Goal: Information Seeking & Learning: Learn about a topic

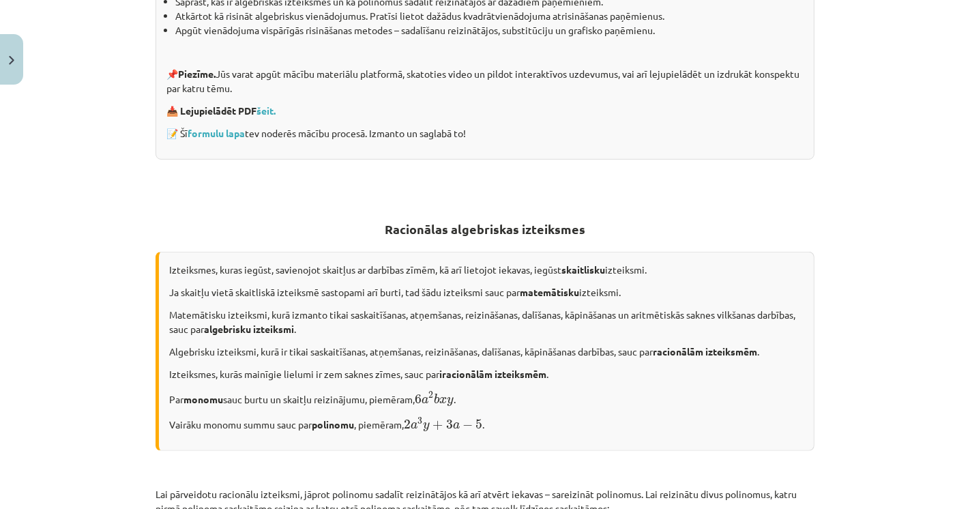
scroll to position [530, 0]
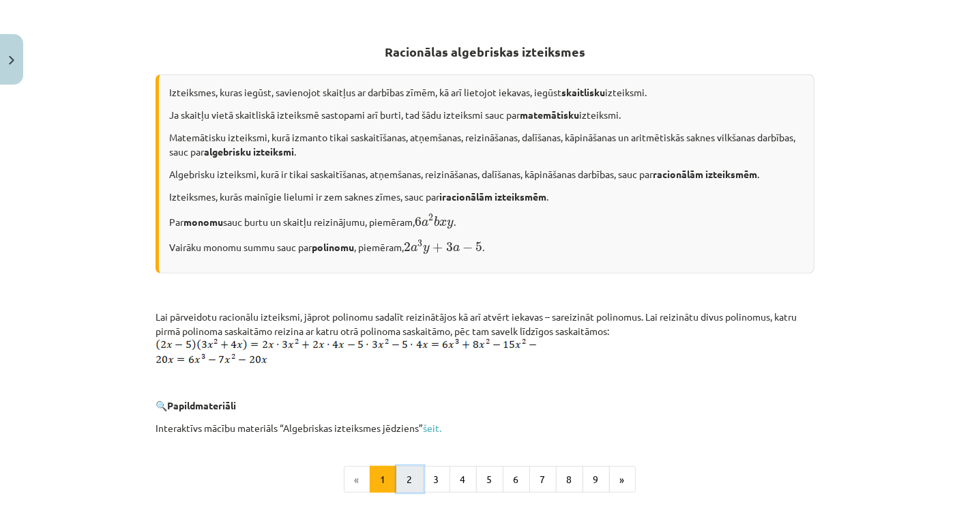
click at [396, 480] on button "2" at bounding box center [409, 479] width 27 height 27
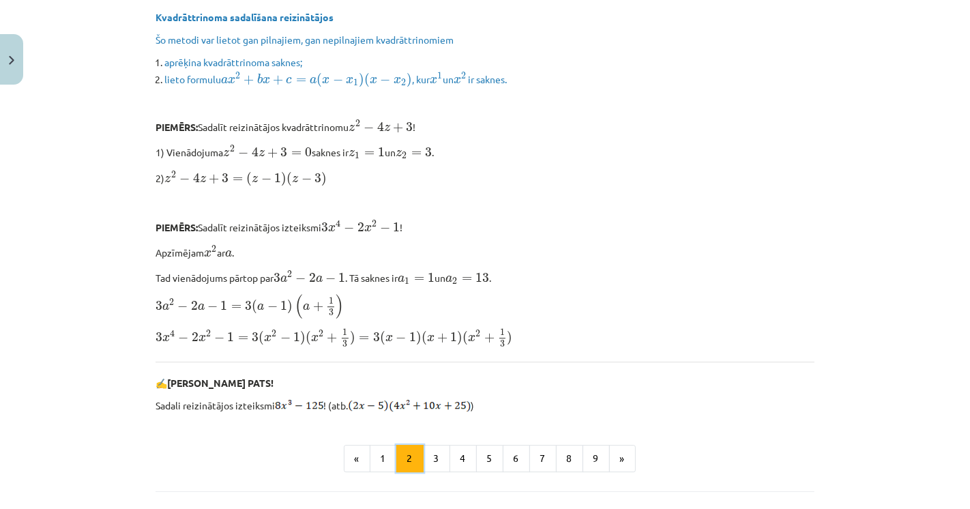
scroll to position [3127, 0]
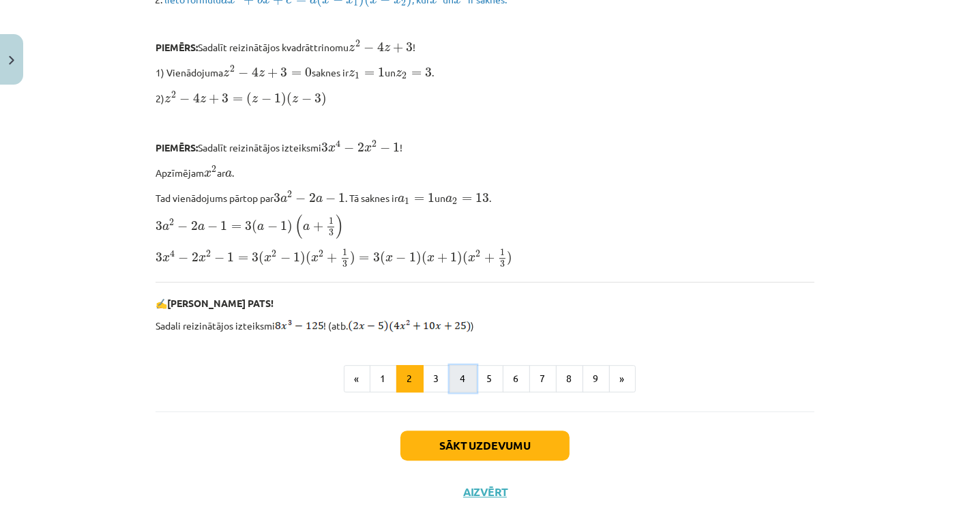
click at [449, 365] on button "4" at bounding box center [462, 378] width 27 height 27
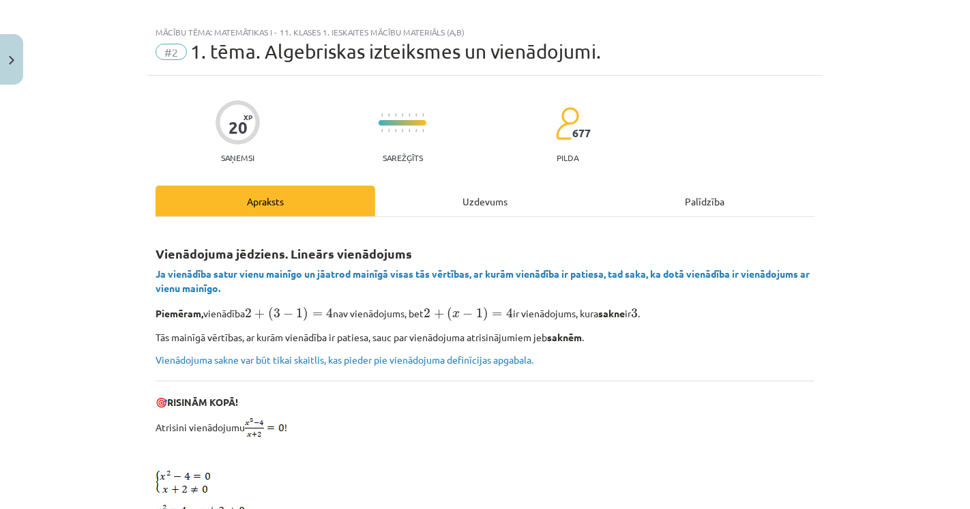
scroll to position [672, 0]
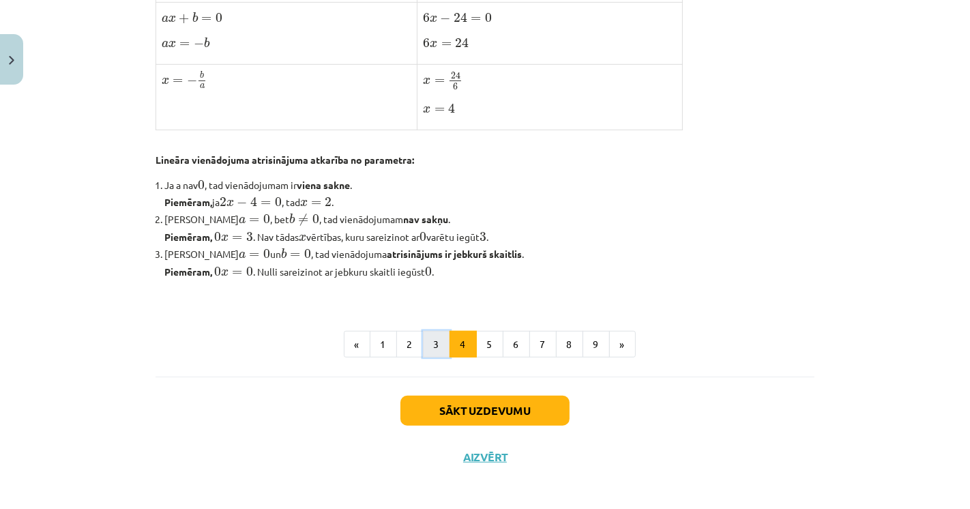
click at [427, 335] on button "3" at bounding box center [436, 344] width 27 height 27
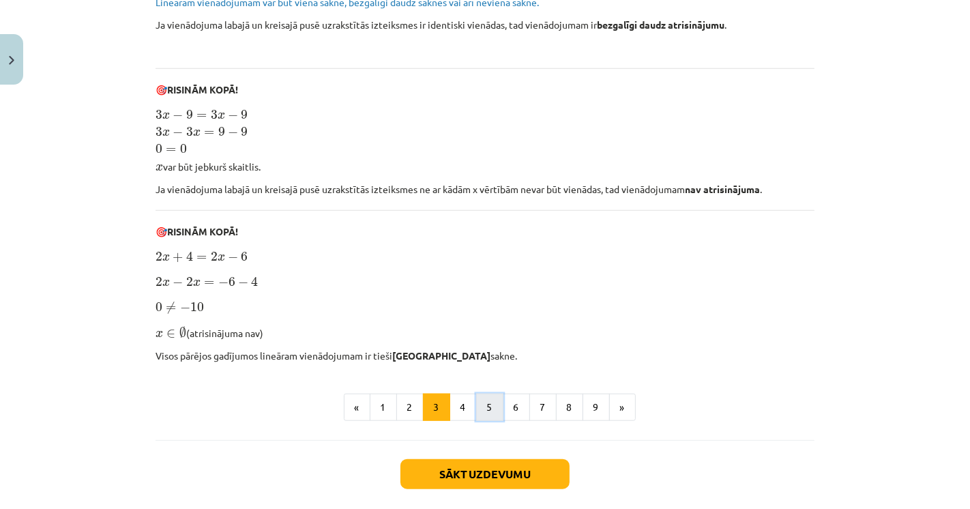
click at [481, 406] on button "5" at bounding box center [489, 406] width 27 height 27
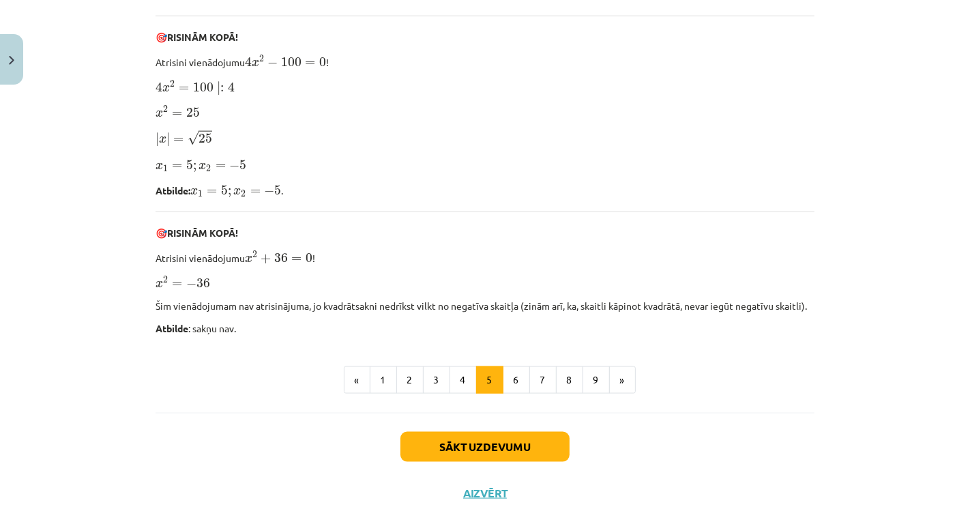
scroll to position [1418, 0]
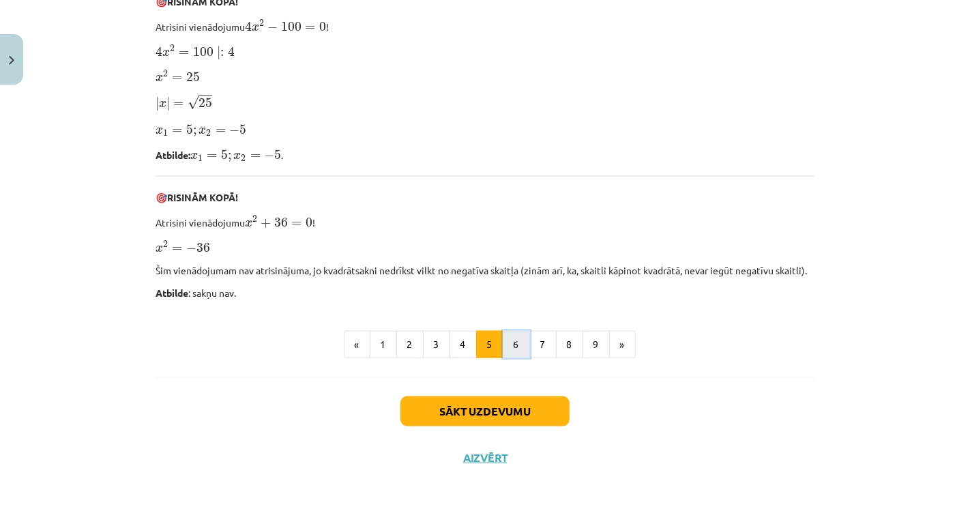
click at [511, 340] on button "6" at bounding box center [515, 344] width 27 height 27
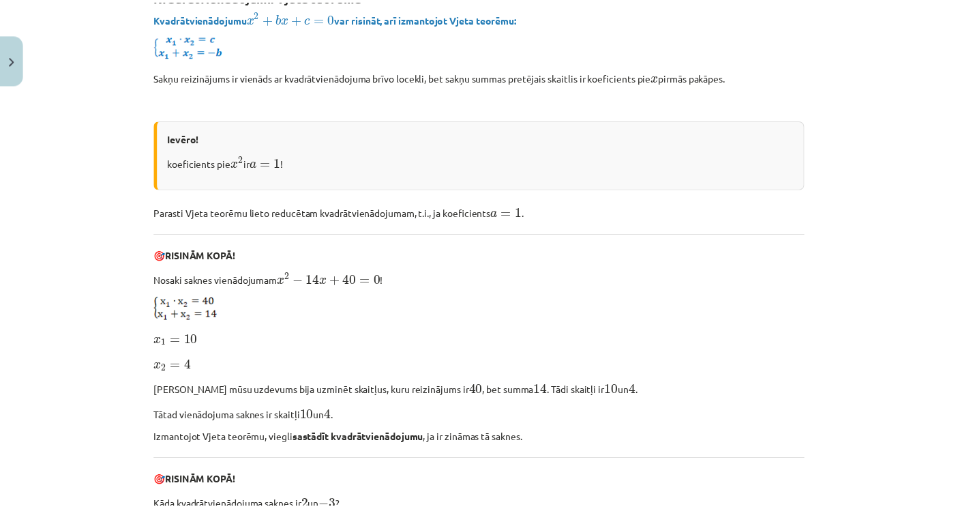
scroll to position [243, 0]
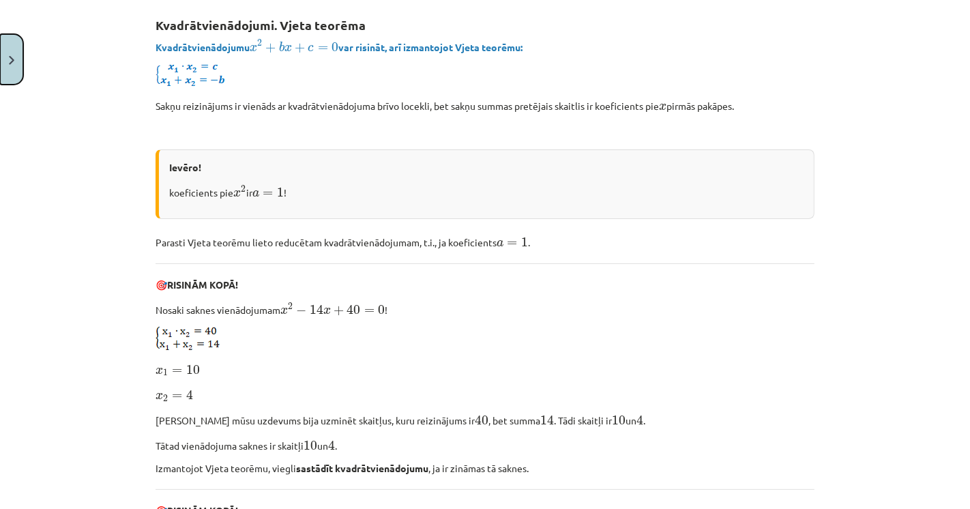
click at [15, 50] on button "Close" at bounding box center [11, 59] width 23 height 50
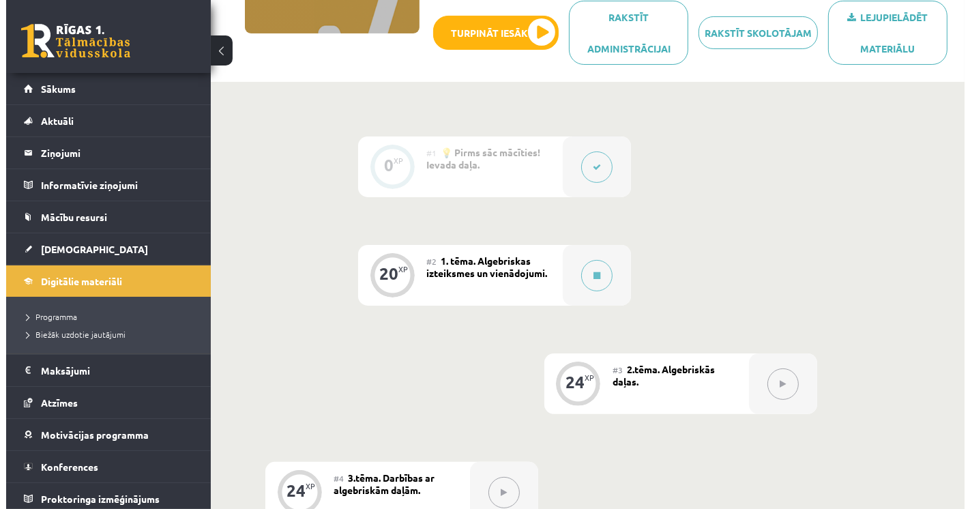
scroll to position [227, 0]
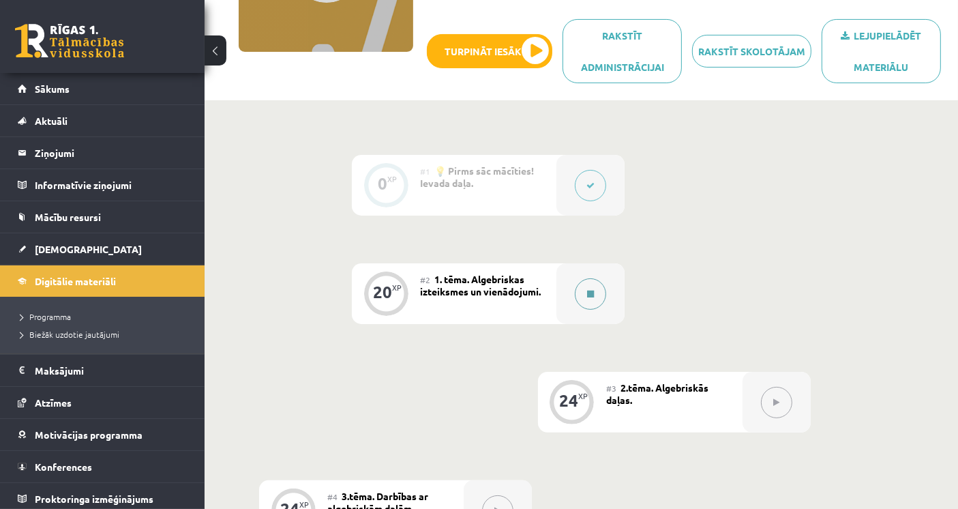
click at [592, 285] on button at bounding box center [590, 293] width 31 height 31
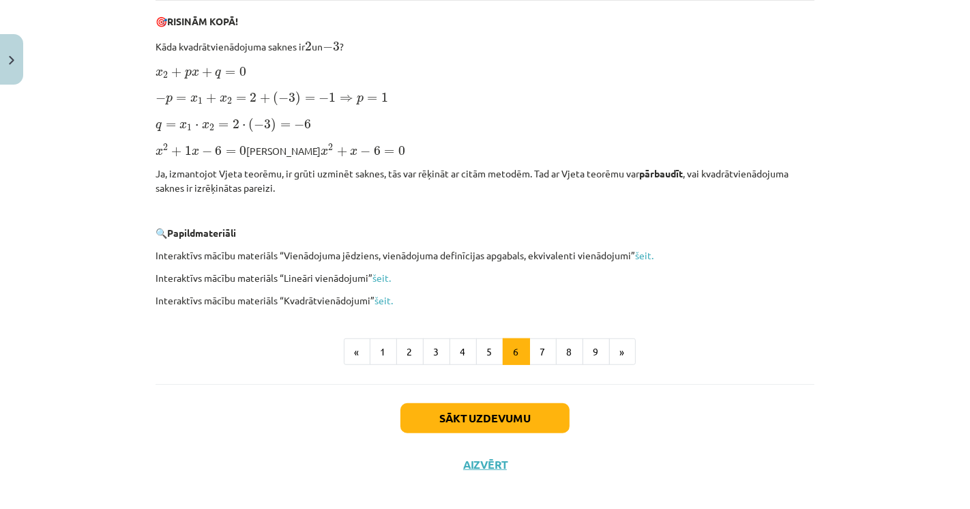
scroll to position [742, 0]
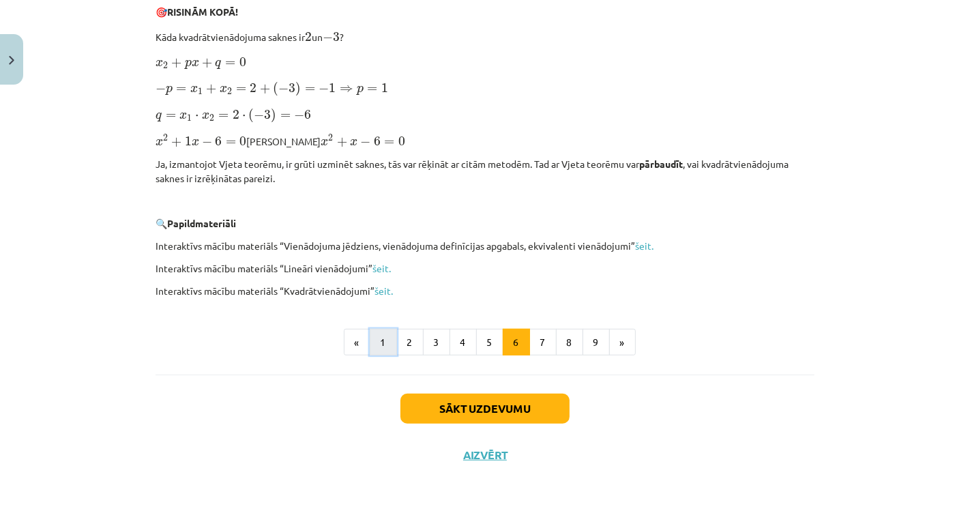
click at [372, 337] on button "1" at bounding box center [383, 342] width 27 height 27
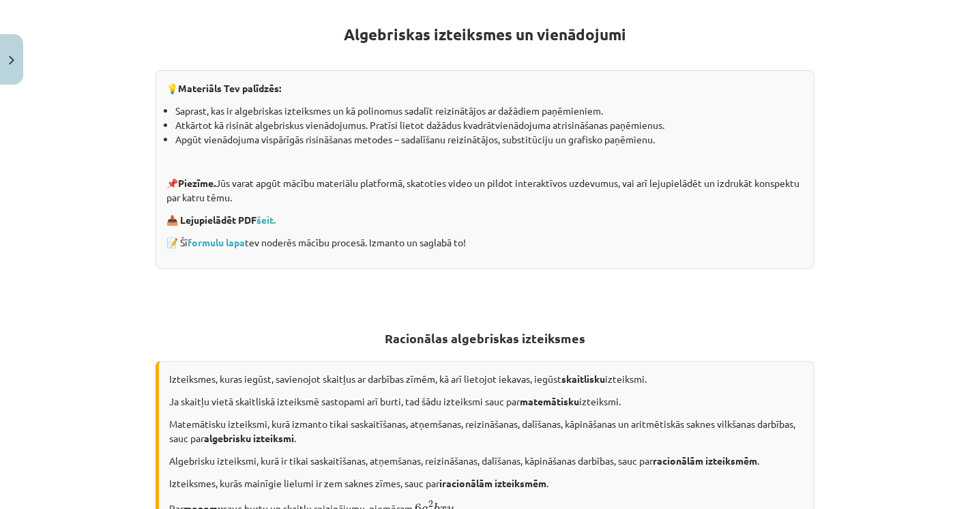
scroll to position [622, 0]
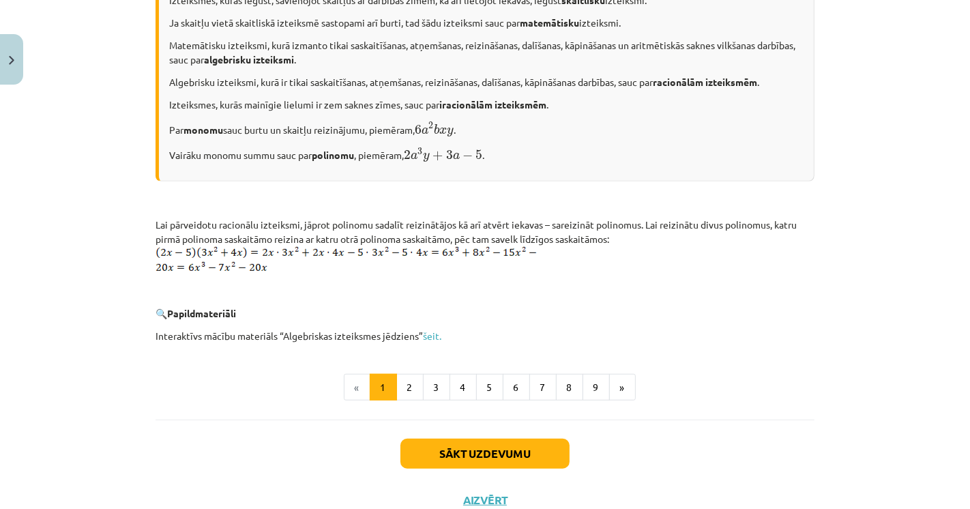
click at [762, 252] on p "Lai pārveidotu racionālu izteiksmi, jāprot polinomu sadalīt reizinātājos kā arī…" at bounding box center [484, 246] width 659 height 58
click at [405, 390] on button "2" at bounding box center [409, 387] width 27 height 27
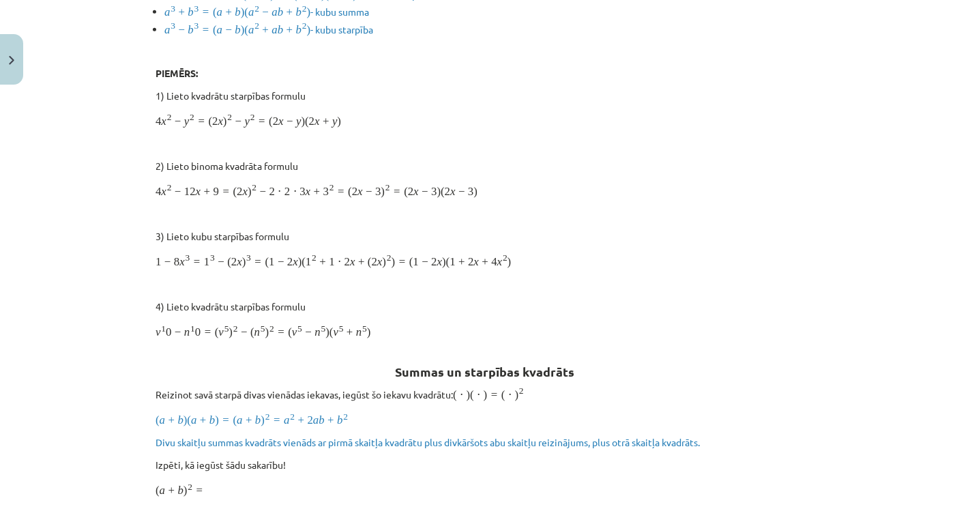
scroll to position [243, 0]
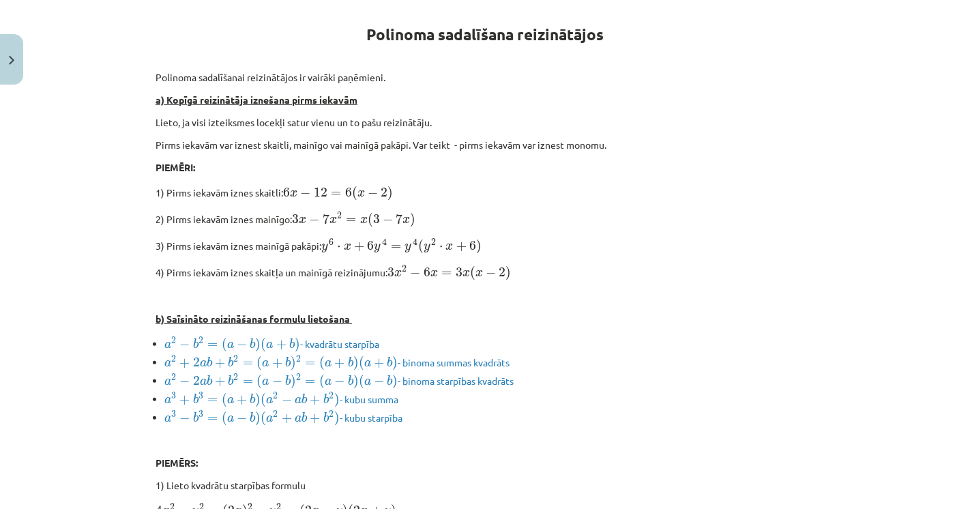
click at [108, 185] on div "Mācību tēma: Matemātikas i - 11. klases 1. ieskaites mācību materiāls (a,b) #2 …" at bounding box center [485, 254] width 970 height 509
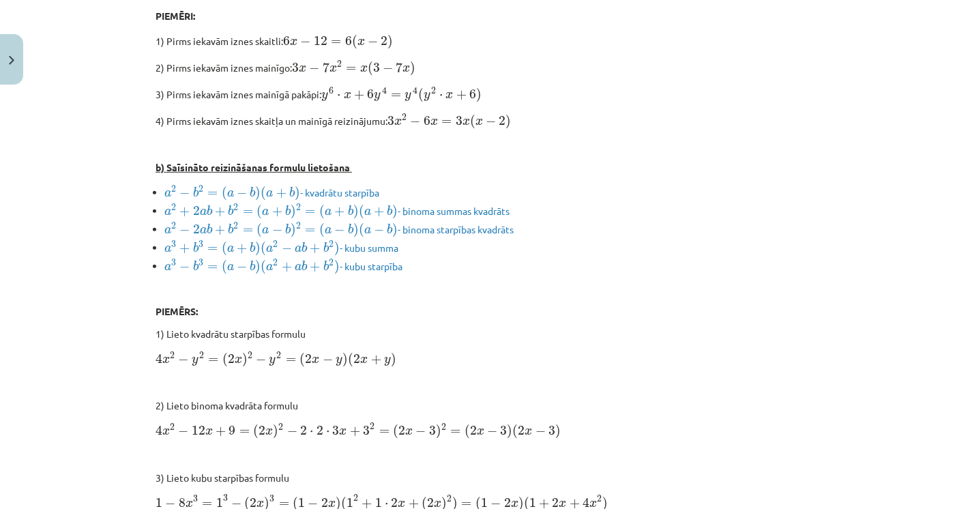
click at [440, 305] on p "PIEMĒRS:" at bounding box center [484, 311] width 659 height 14
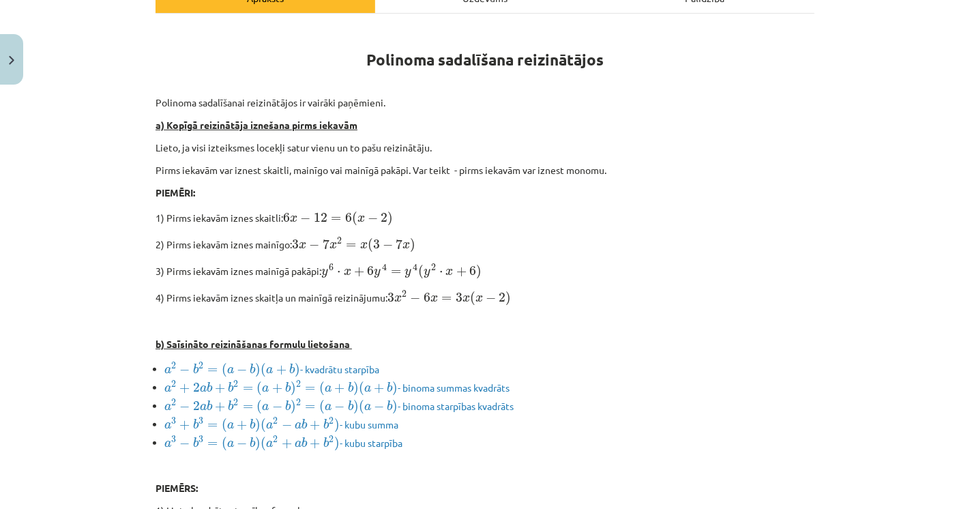
scroll to position [251, 0]
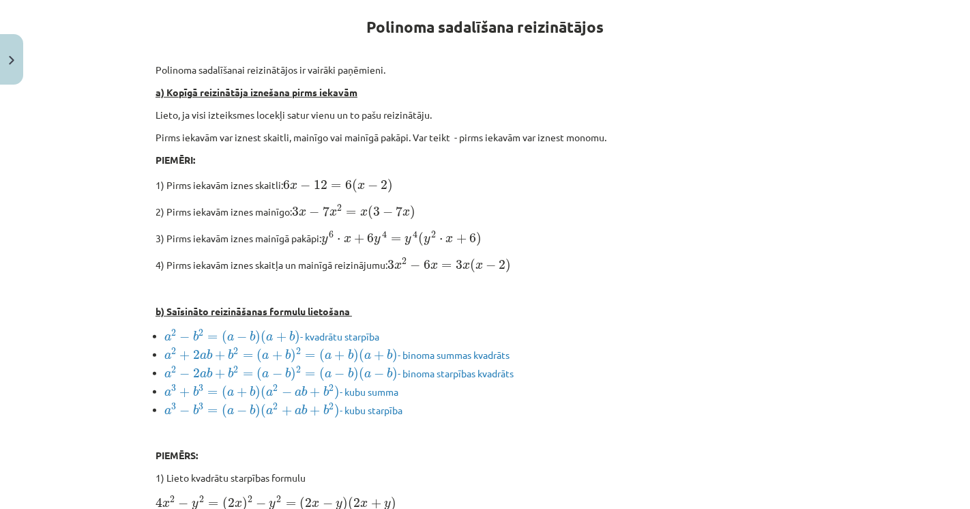
click at [858, 243] on div "Mācību tēma: Matemātikas i - 11. klases 1. ieskaites mācību materiāls (a,b) #2 …" at bounding box center [485, 254] width 970 height 509
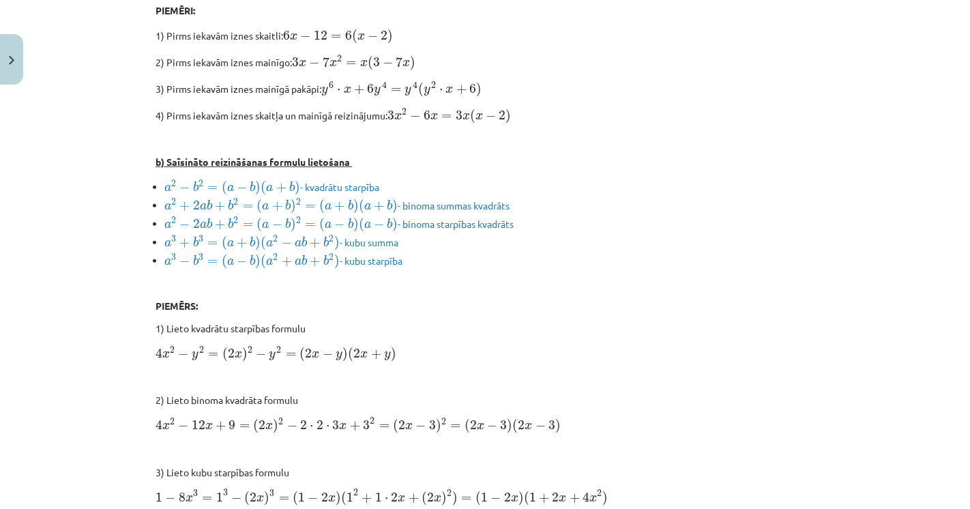
scroll to position [403, 0]
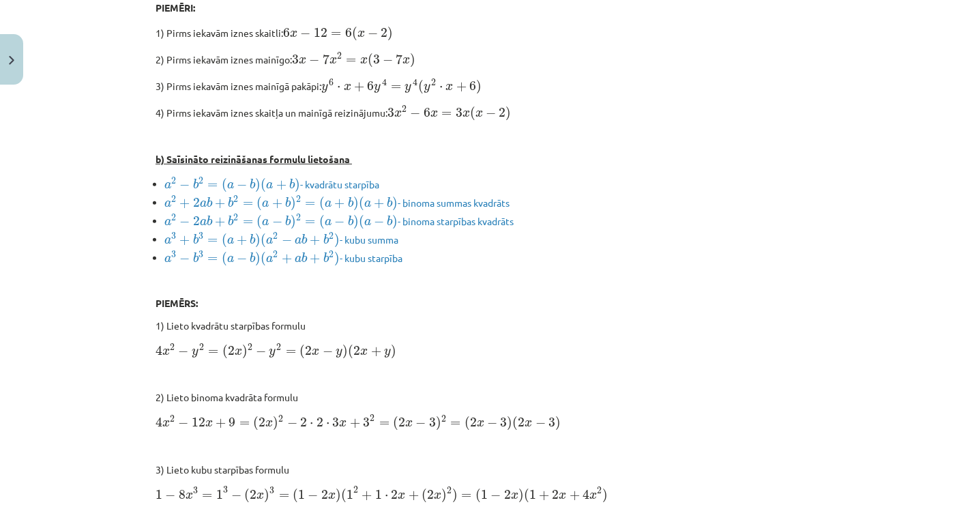
click at [862, 241] on div "Mācību tēma: Matemātikas i - 11. klases 1. ieskaites mācību materiāls (a,b) #2 …" at bounding box center [485, 254] width 970 height 509
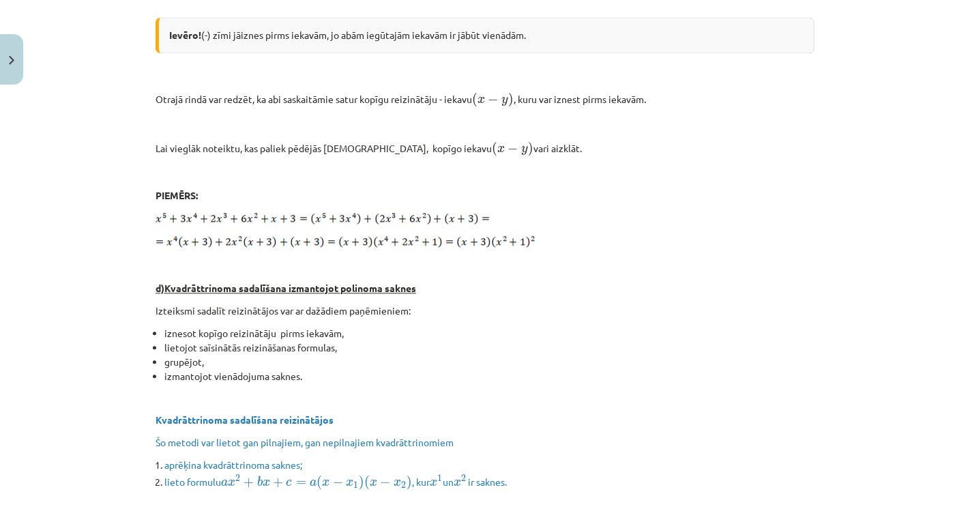
scroll to position [2675, 0]
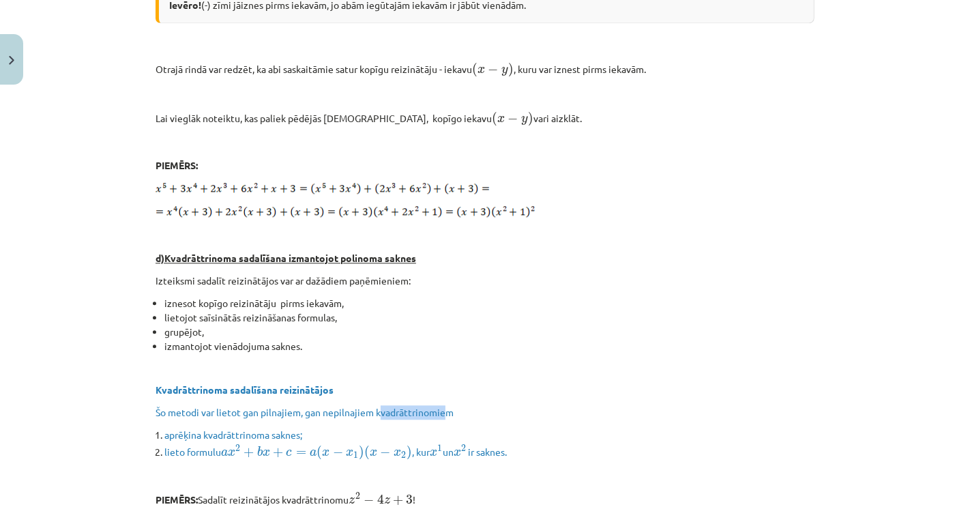
drag, startPoint x: 422, startPoint y: 382, endPoint x: 440, endPoint y: 382, distance: 17.7
click at [440, 405] on p "Šo metodi var lietot gan pilnajiem, gan nepilnajiem kvadrāttrinomiem" at bounding box center [484, 412] width 659 height 14
click at [444, 406] on span "Šo metodi var lietot gan pilnajiem, gan nepilnajiem kvadrāttrinomiem" at bounding box center [304, 412] width 298 height 12
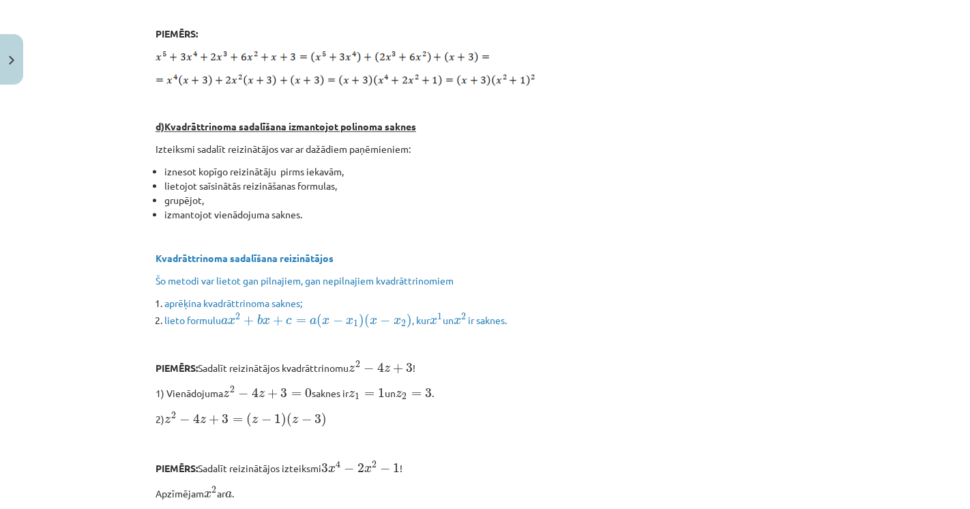
scroll to position [2827, 0]
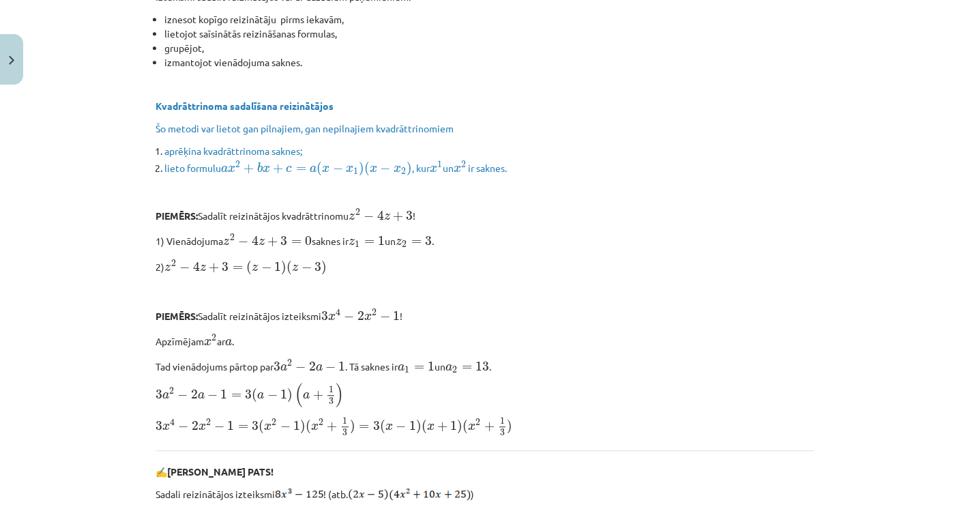
scroll to position [2978, 0]
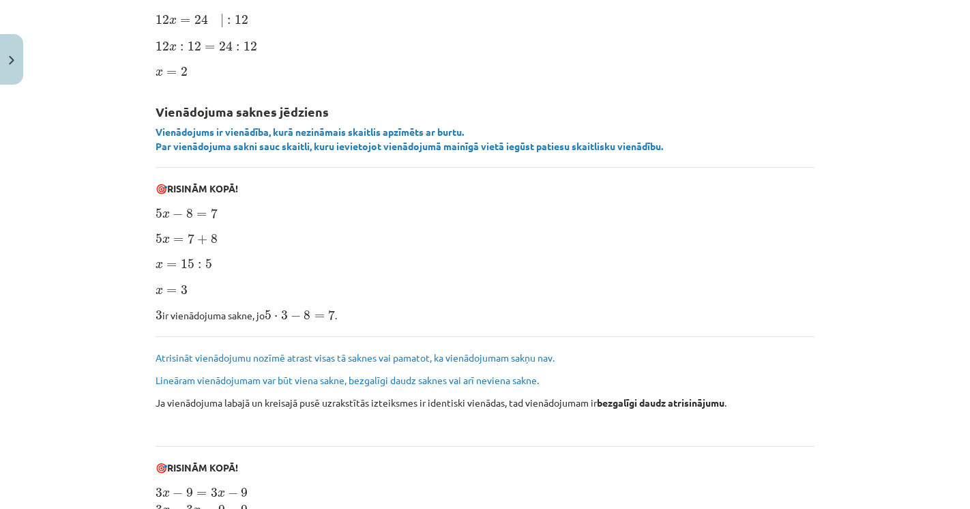
scroll to position [530, 0]
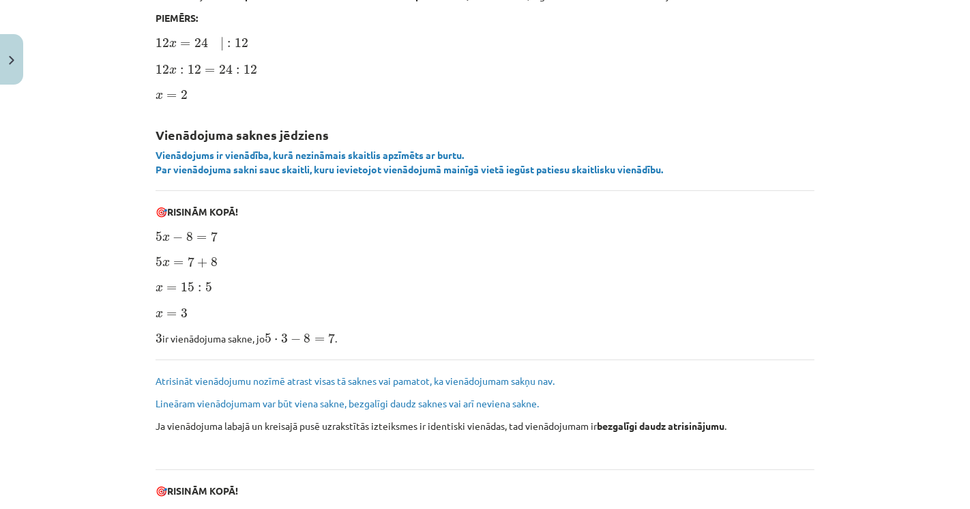
click at [645, 246] on div "Algebriski vienādojumi Ekvivalentu vienādojumu jēdziens Vienādojumus, kuriem ir…" at bounding box center [484, 238] width 659 height 1049
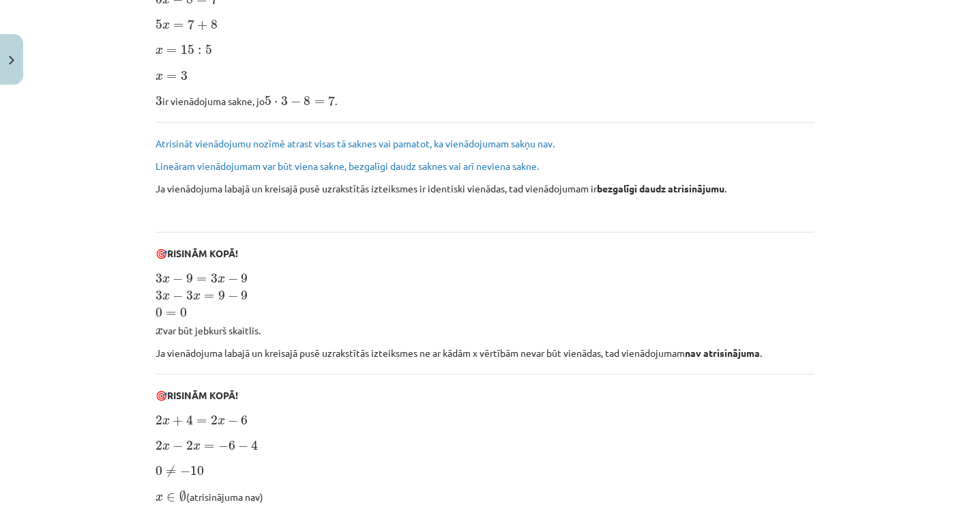
scroll to position [918, 0]
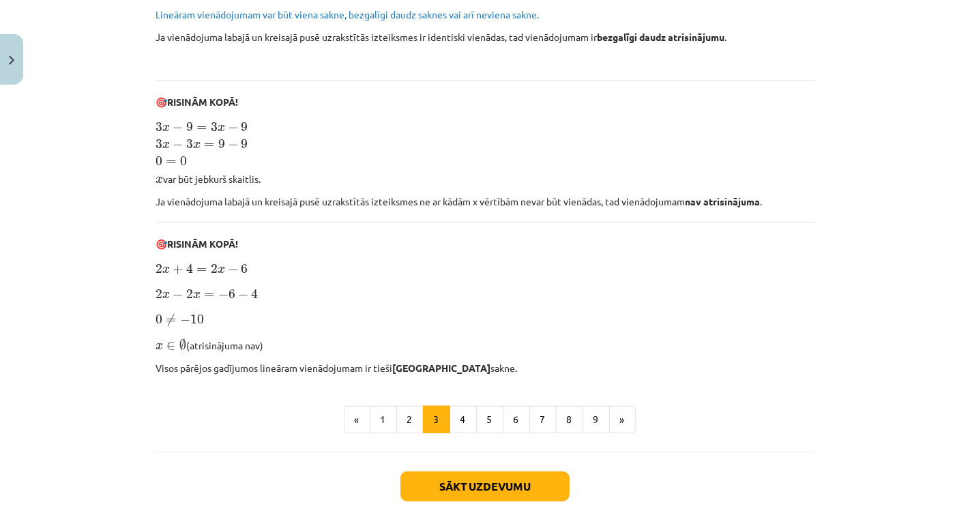
click at [487, 293] on p "2 x − 2 x = − 6 − 4 2 x − 2 x = − 6 − 4" at bounding box center [484, 292] width 659 height 17
click at [449, 419] on button "4" at bounding box center [462, 419] width 27 height 27
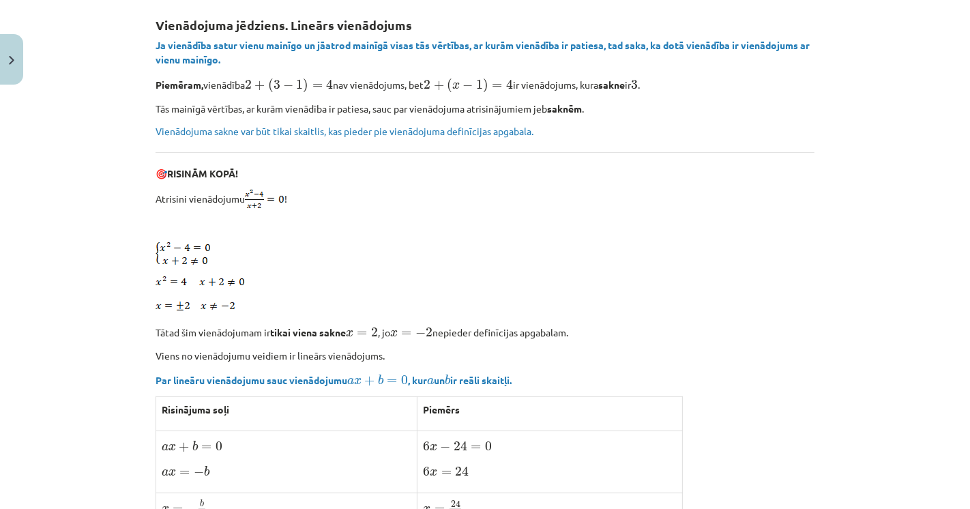
click at [537, 155] on div "Vienādojuma jēdziens. Lineārs vienādojums Ja vienādība satur vienu mainīgo un j…" at bounding box center [484, 364] width 659 height 727
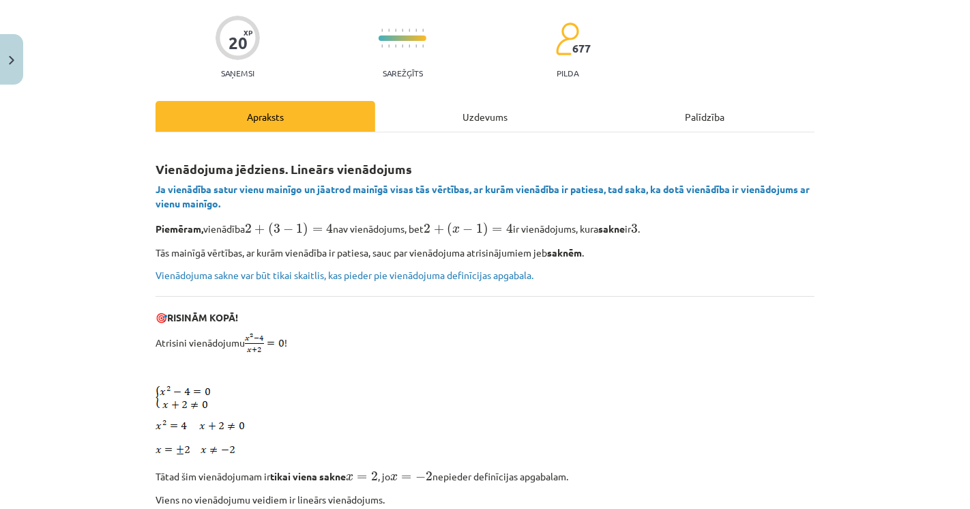
scroll to position [227, 0]
